Goal: Task Accomplishment & Management: Manage account settings

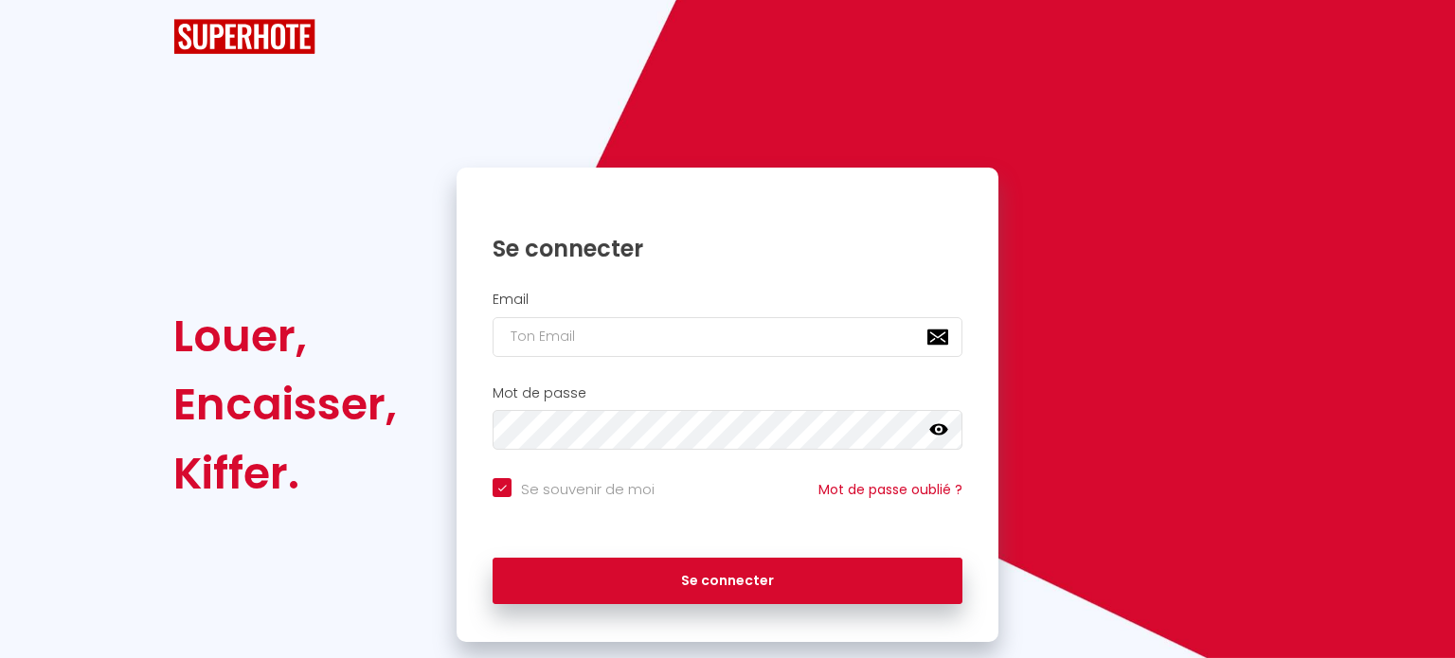
checkbox input "true"
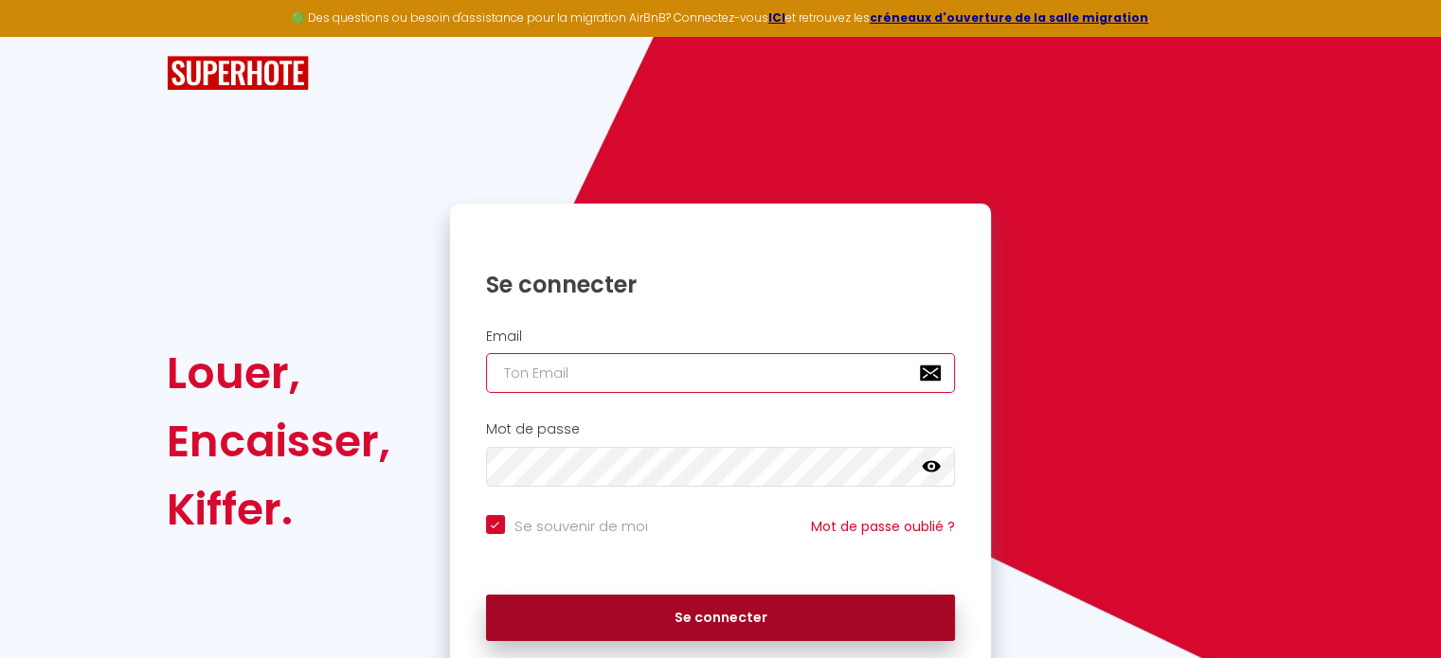
type input "[EMAIL_ADDRESS][DOMAIN_NAME]"
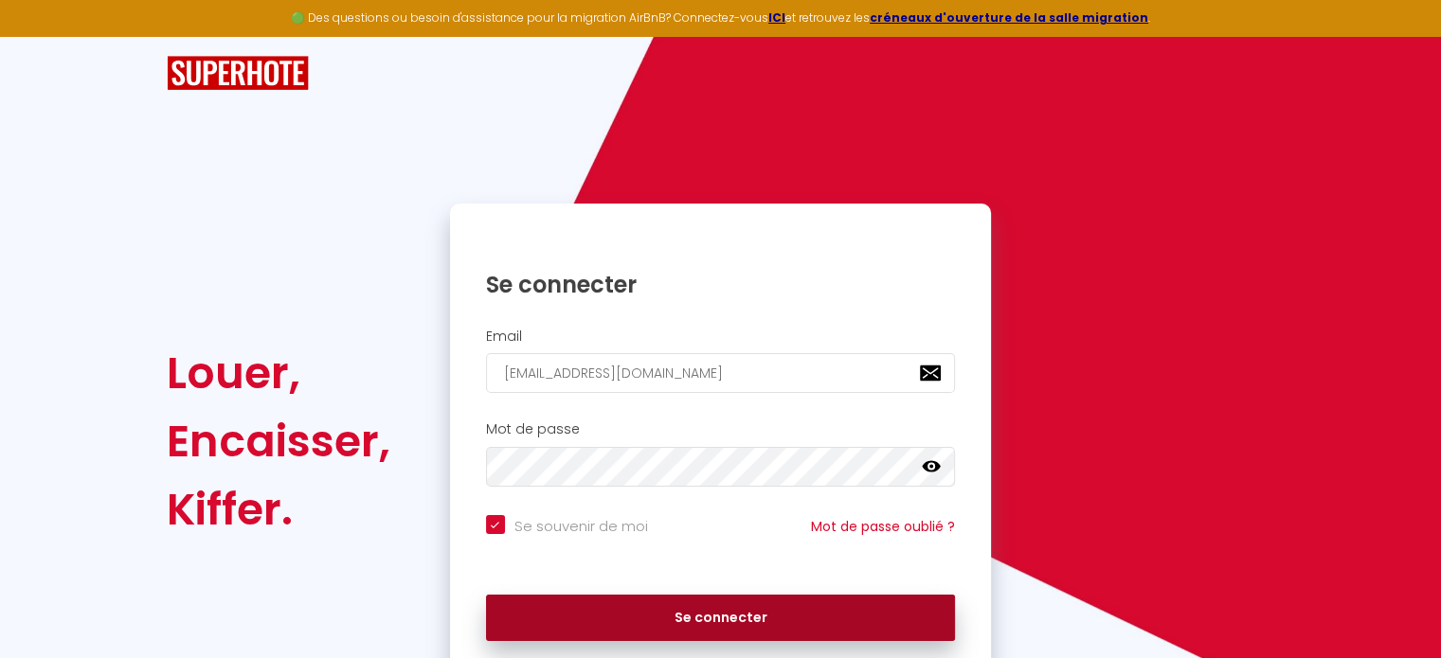
click at [763, 628] on button "Se connecter" at bounding box center [721, 618] width 470 height 47
checkbox input "true"
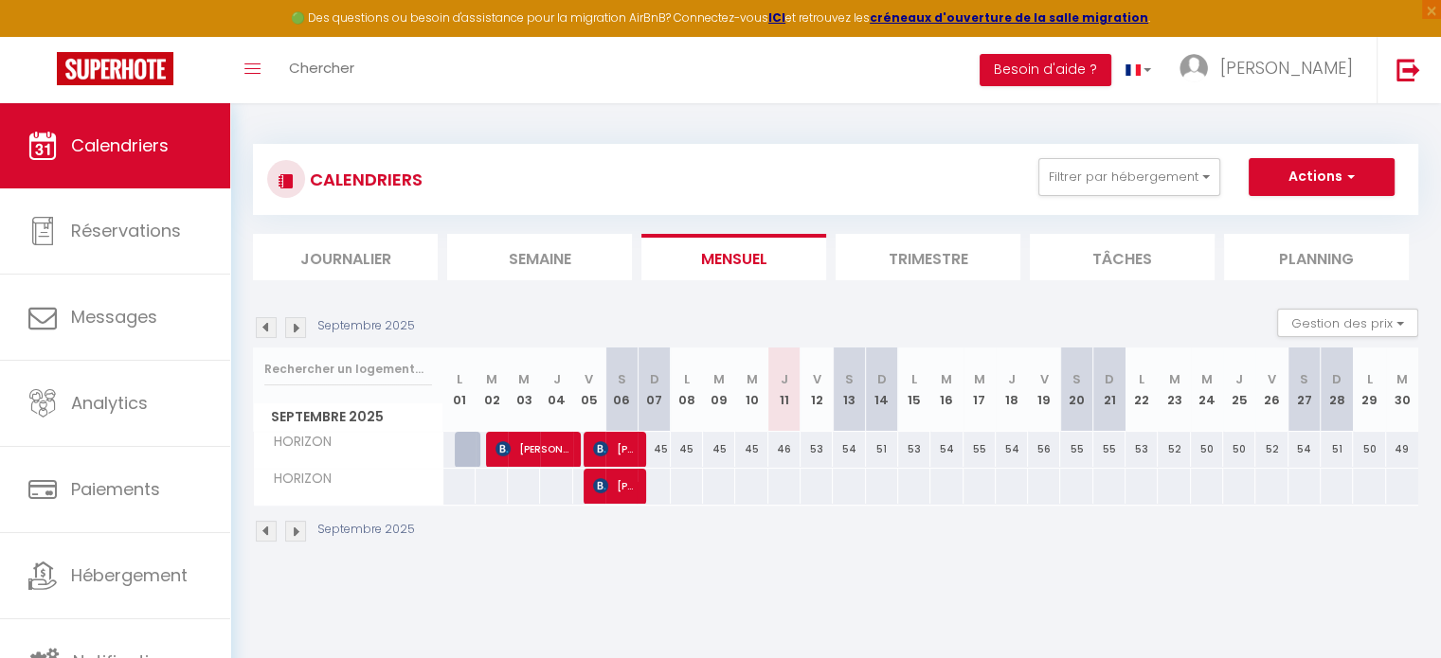
click at [265, 332] on img at bounding box center [266, 327] width 21 height 21
select select
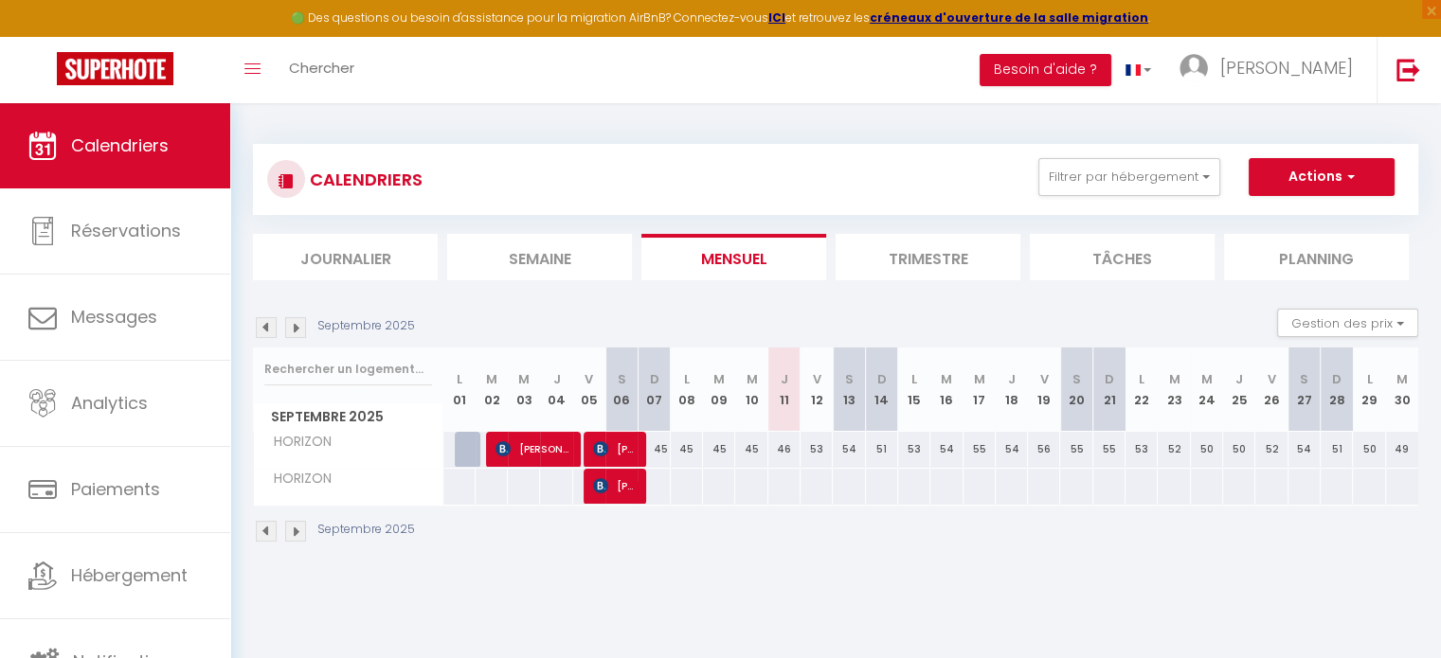
select select
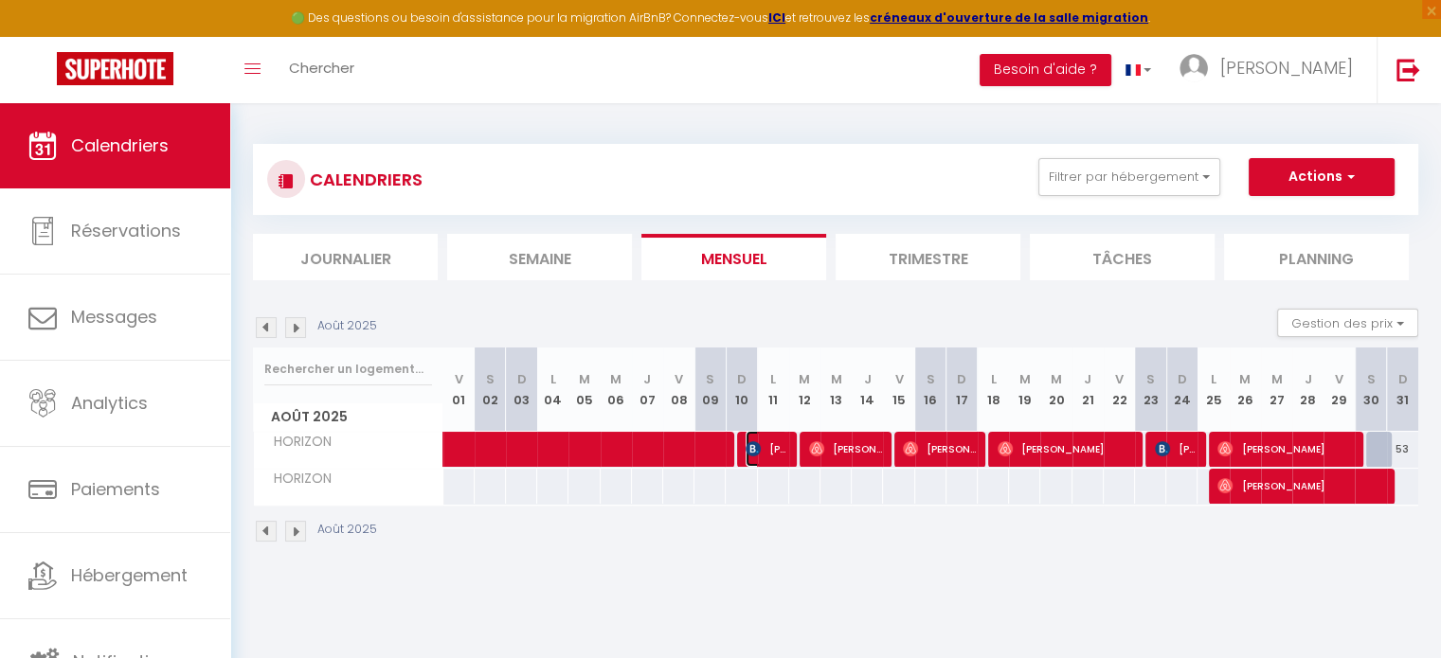
click at [764, 454] on span "[PERSON_NAME]" at bounding box center [767, 449] width 42 height 36
select select "OK"
select select "0"
select select "1"
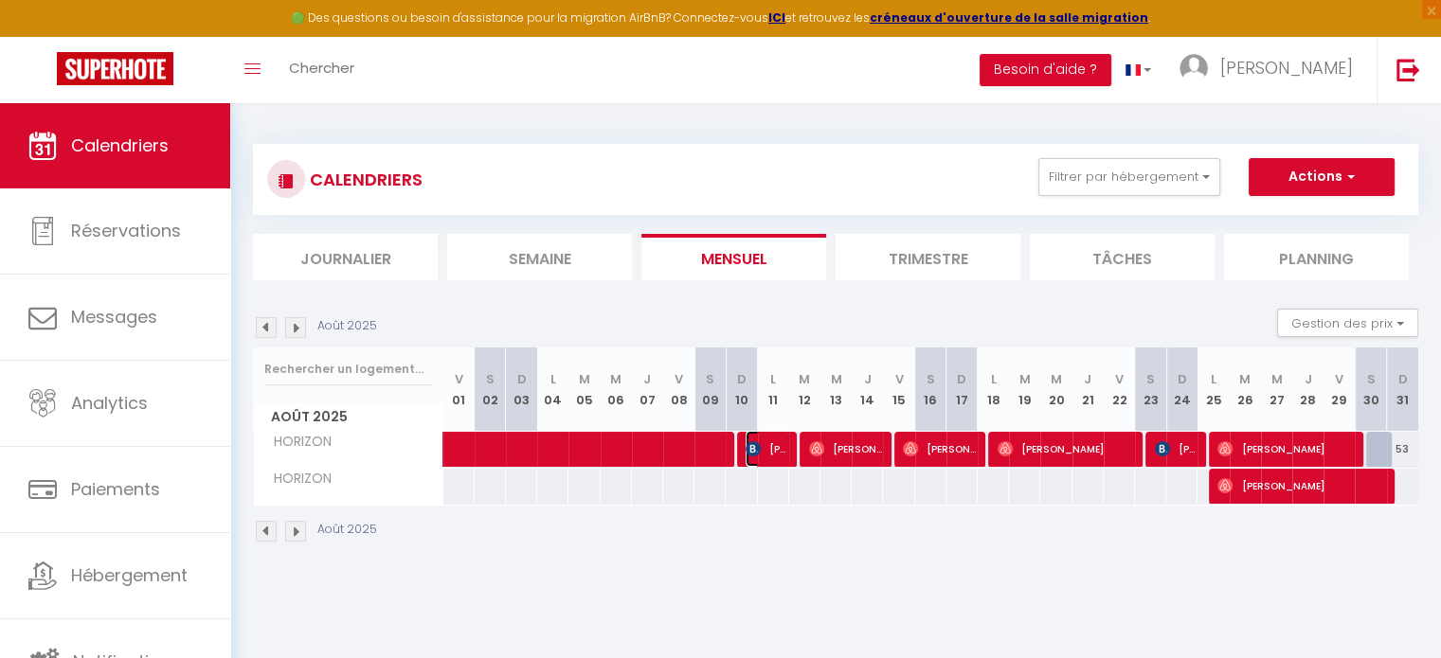
select select "1"
select select
